Goal: Check status: Check status

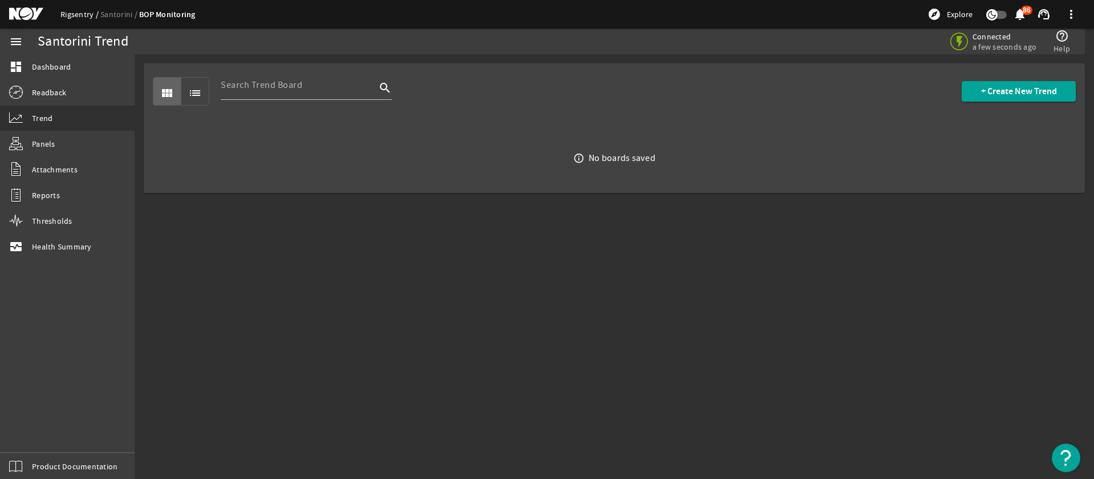
click at [84, 16] on link "Rigsentry" at bounding box center [80, 14] width 40 height 10
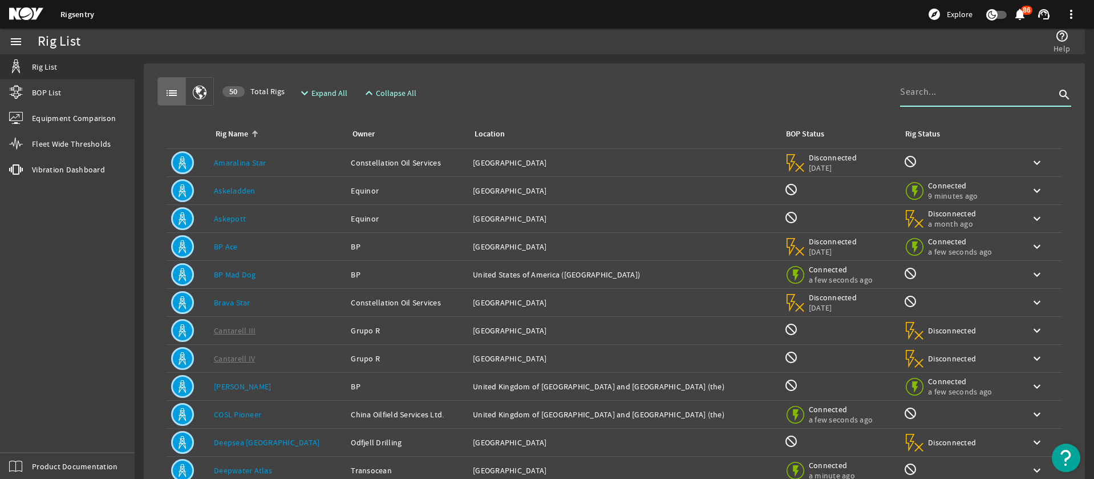
click at [941, 98] on input at bounding box center [977, 92] width 155 height 14
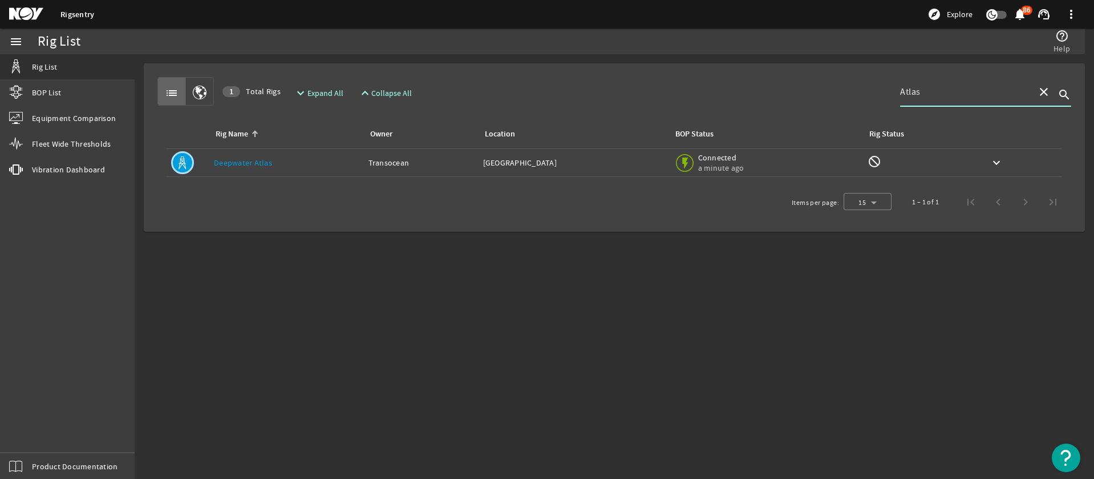
type input "Atlas"
click at [442, 163] on div "Owner: Transocean" at bounding box center [422, 162] width 106 height 11
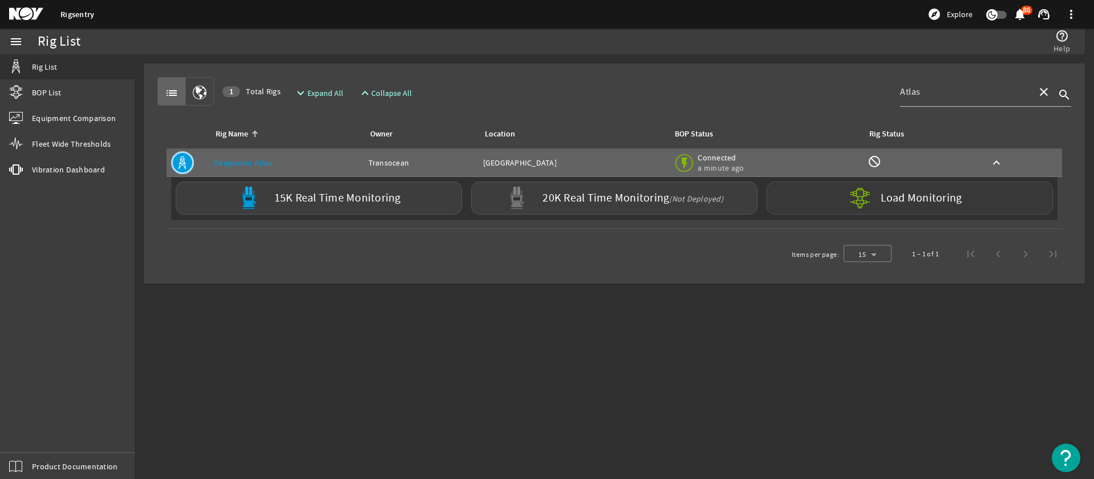
click at [810, 200] on div "Load Monitoring" at bounding box center [910, 197] width 286 height 33
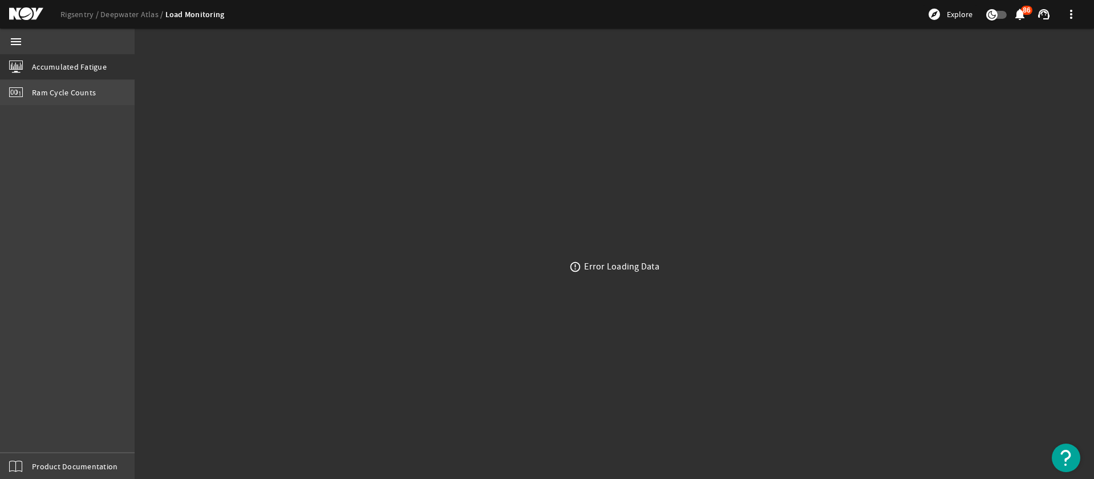
click at [90, 84] on link "Ram Cycle Counts" at bounding box center [67, 92] width 135 height 25
click at [87, 70] on span "Accumulated Fatigue" at bounding box center [69, 66] width 75 height 11
click at [62, 92] on span "Ram Cycle Counts" at bounding box center [64, 92] width 64 height 11
click at [68, 59] on link "Accumulated Fatigue" at bounding box center [67, 66] width 135 height 25
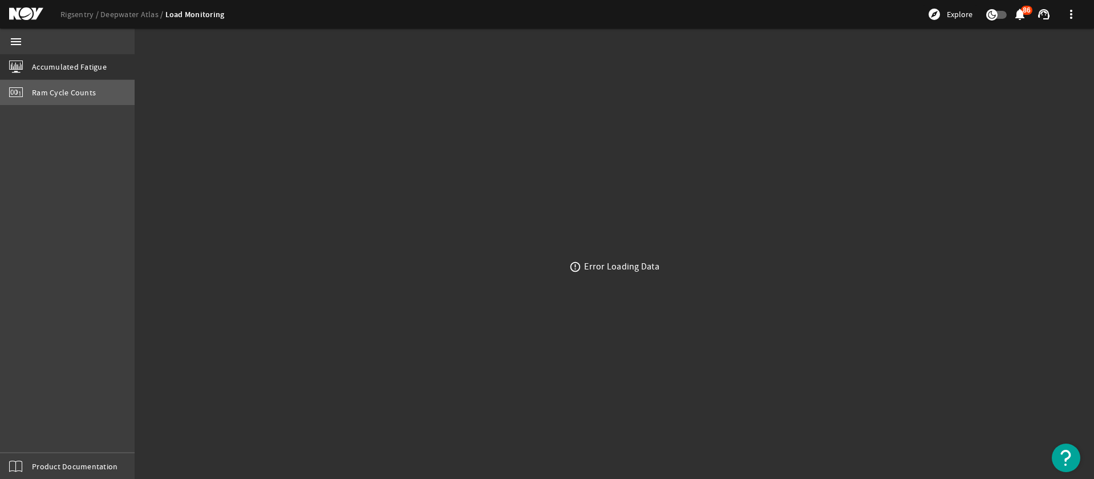
click at [66, 95] on span "Ram Cycle Counts" at bounding box center [64, 92] width 64 height 11
click at [325, 365] on div "error_outline Error Loading Data" at bounding box center [615, 266] width 960 height 424
click at [66, 74] on link "Accumulated Fatigue" at bounding box center [67, 66] width 135 height 25
